Goal: Task Accomplishment & Management: Manage account settings

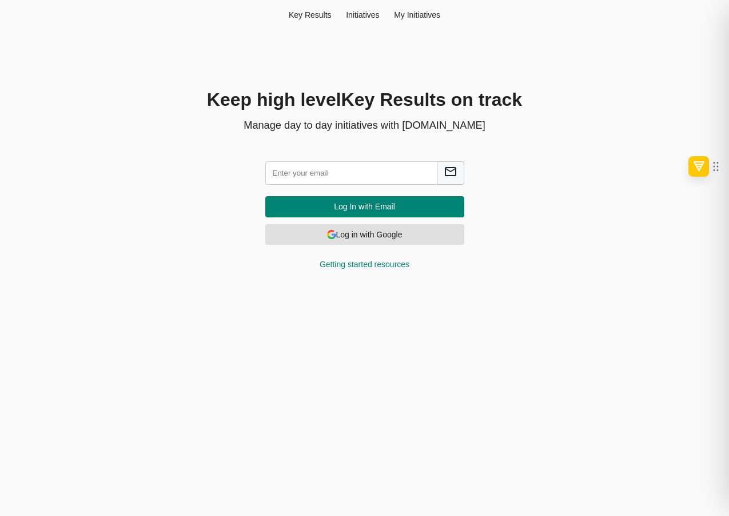
click at [358, 230] on span "Log in with Google" at bounding box center [364, 235] width 181 height 14
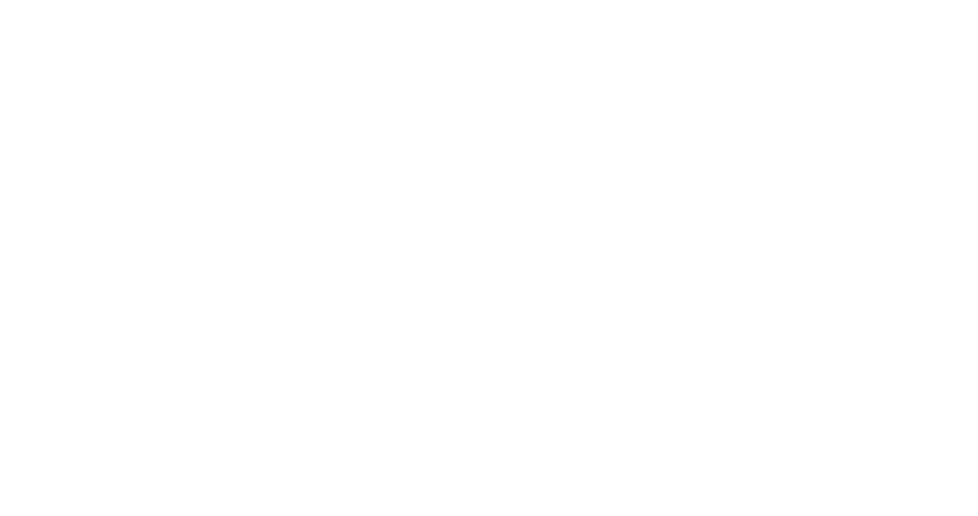
click at [523, 316] on html at bounding box center [489, 260] width 978 height 521
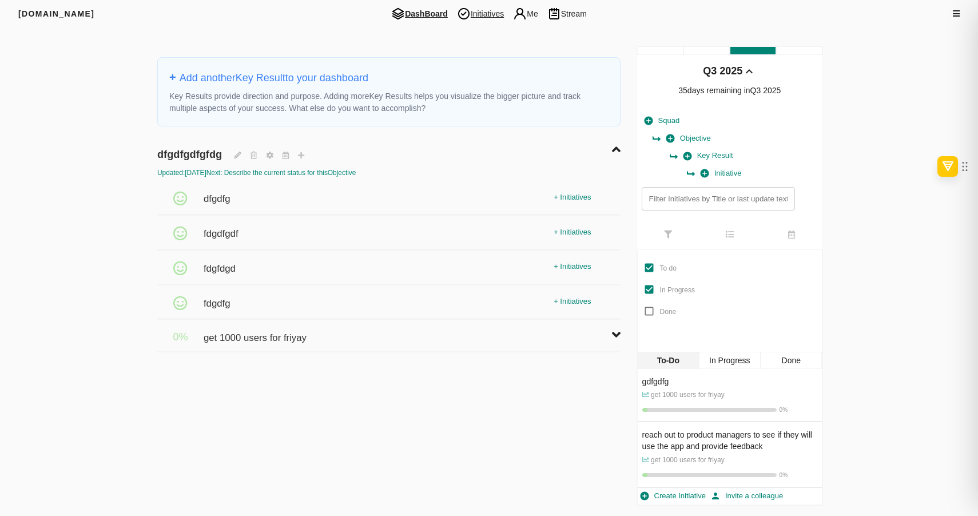
click at [486, 7] on span "Initiatives" at bounding box center [480, 14] width 56 height 14
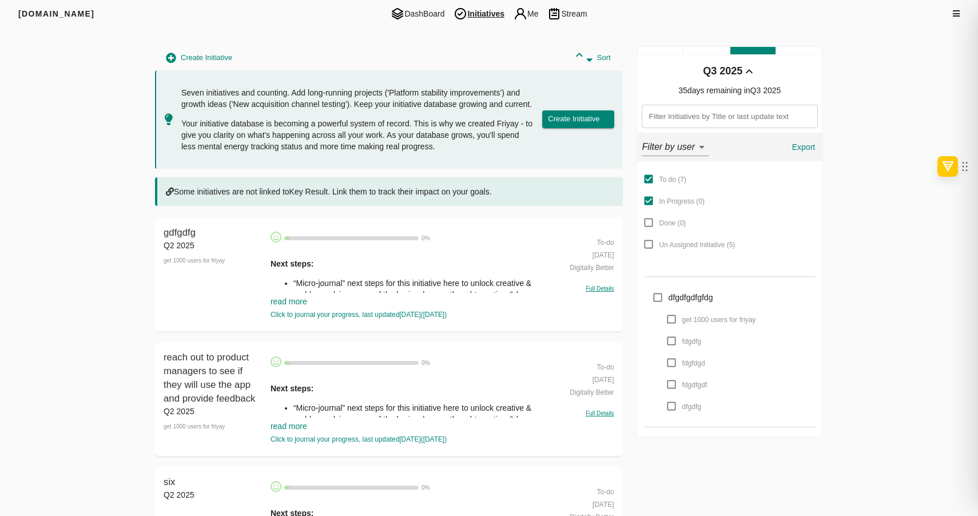
click at [296, 302] on link "read more" at bounding box center [288, 301] width 37 height 9
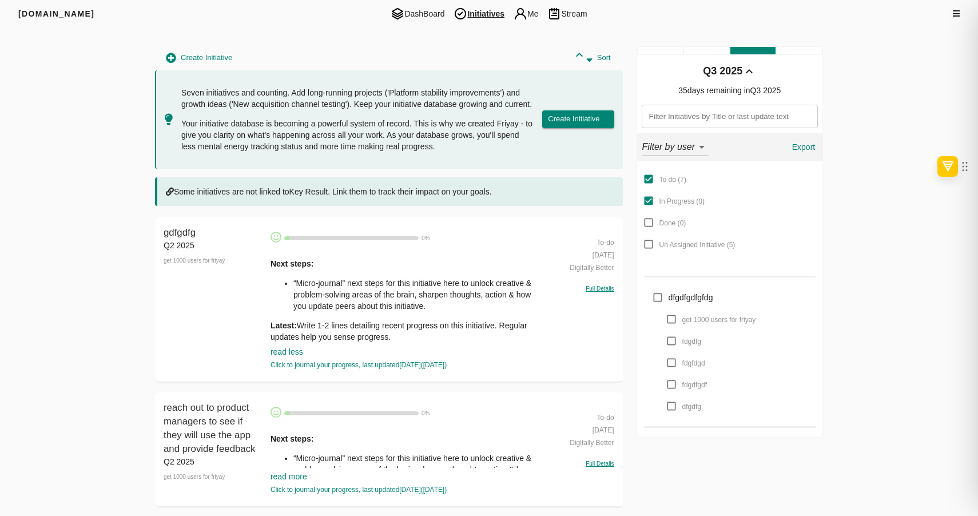
click at [182, 237] on span "gdfgdfg" at bounding box center [180, 232] width 32 height 11
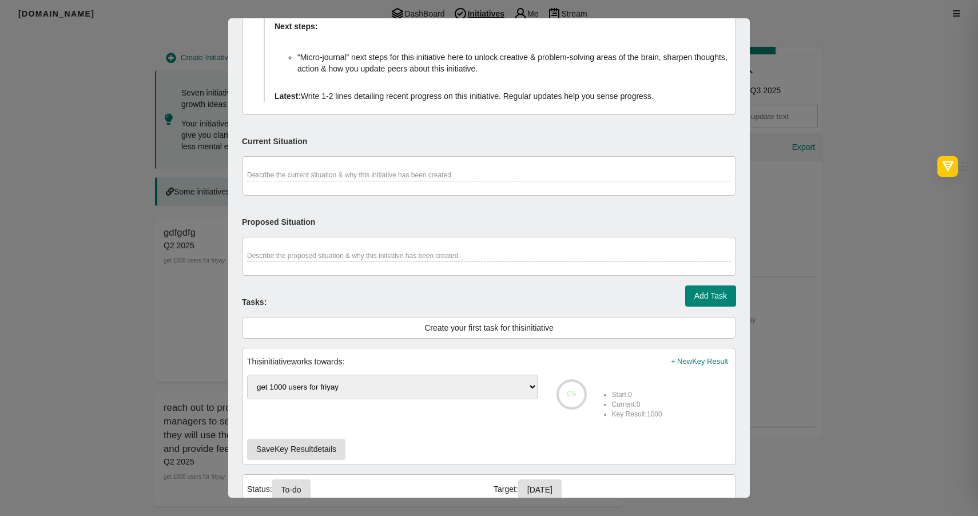
scroll to position [365, 0]
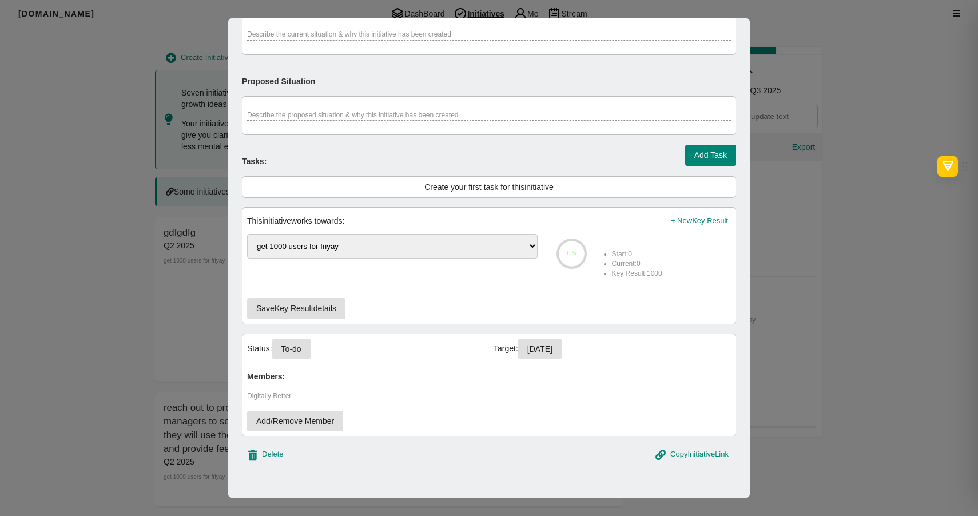
click at [127, 258] on div at bounding box center [489, 258] width 978 height 516
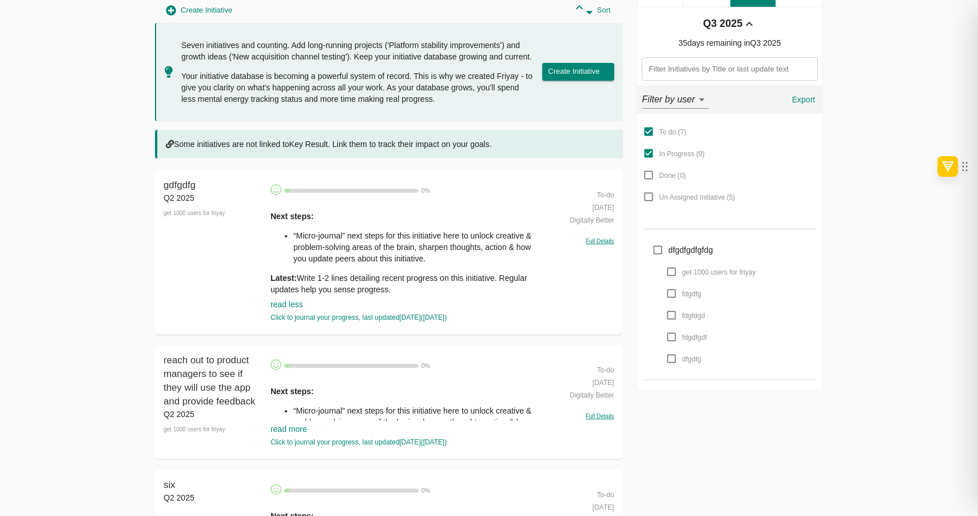
scroll to position [46, 0]
click at [25, 262] on div "[DOMAIN_NAME] DashBoard Initiatives Me Stream Filters Q3 2025 Create Initiative…" at bounding box center [489, 494] width 978 height 1081
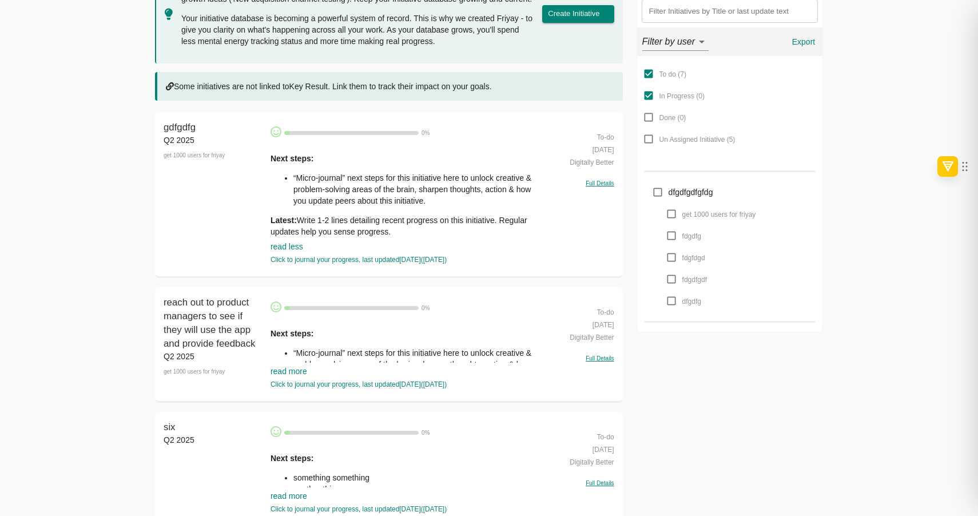
scroll to position [0, 0]
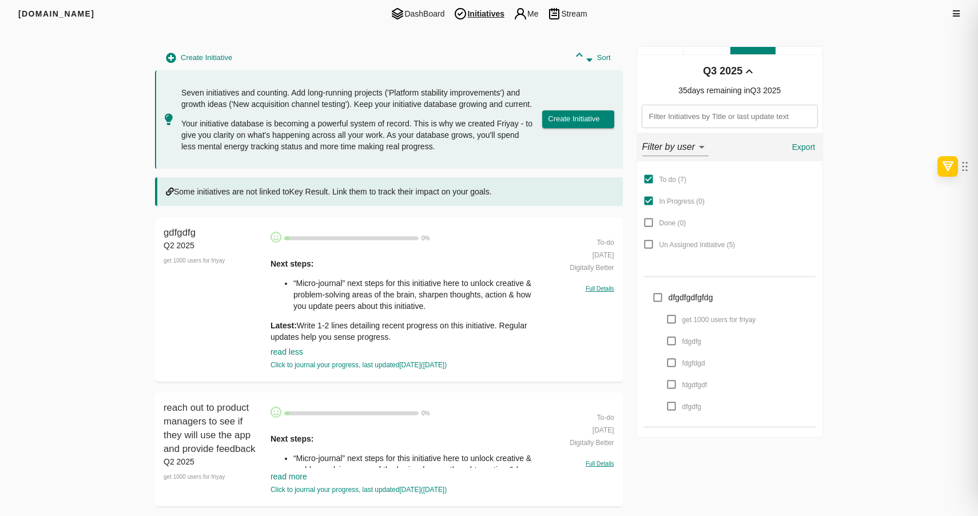
click at [269, 188] on span "Some initiatives are not linked to Key Result . Link them to track their impact…" at bounding box center [333, 191] width 318 height 11
copy span "Some initiatives are not linked to Key Result . Link them to track their impact…"
click at [209, 264] on div "get 1000 users for friyay" at bounding box center [214, 260] width 101 height 19
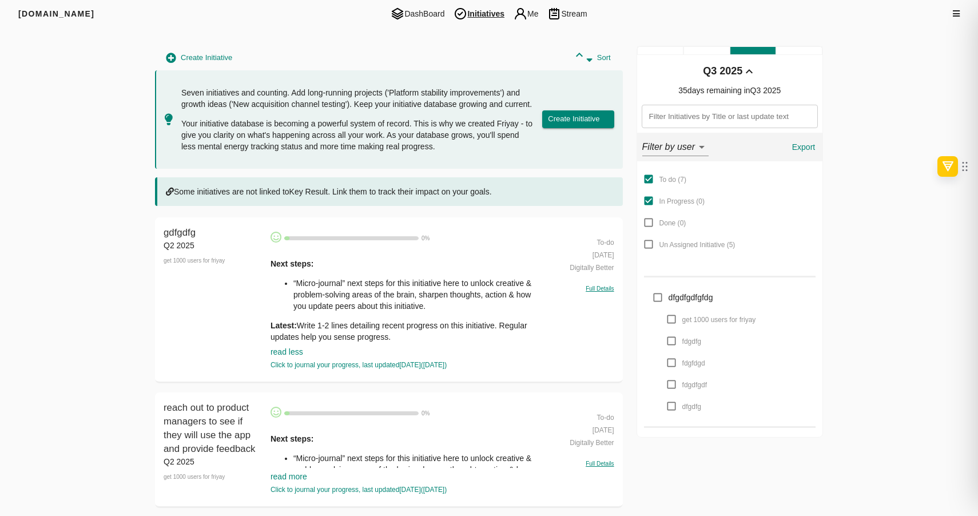
click at [209, 264] on div "get 1000 users for friyay" at bounding box center [214, 260] width 101 height 19
copy div "get 1000 users for friyay gdfgdfg"
click at [433, 14] on span "DashBoard" at bounding box center [417, 14] width 63 height 14
